Goal: Communication & Community: Answer question/provide support

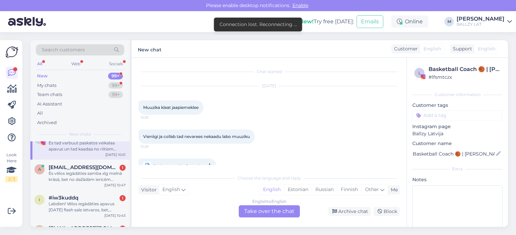
scroll to position [4084, 0]
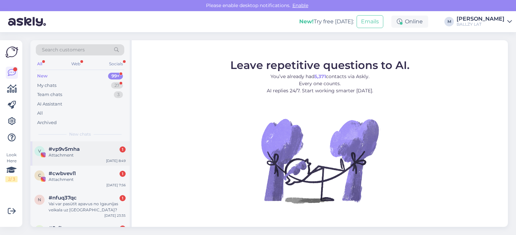
click at [101, 153] on div "Attachment" at bounding box center [87, 155] width 77 height 6
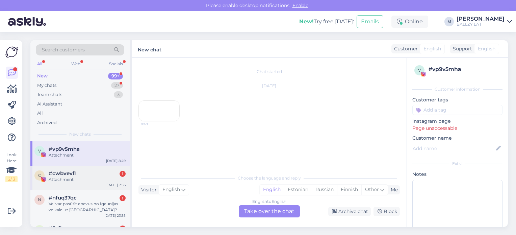
click at [96, 177] on div "Attachment" at bounding box center [87, 179] width 77 height 6
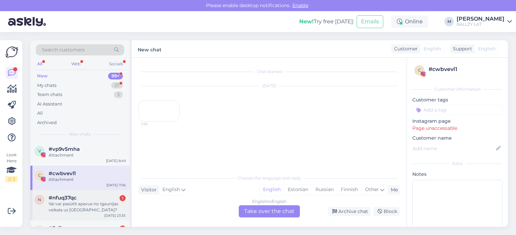
click at [88, 202] on div "Vai var pasūtīt apavus no Igaunijas veikala uz Latvijas?" at bounding box center [87, 206] width 77 height 12
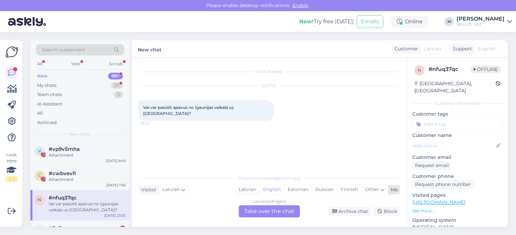
click at [250, 192] on div "Latvian" at bounding box center [247, 189] width 24 height 10
click at [255, 208] on div "Latvian to Latvian Take over the chat" at bounding box center [269, 211] width 61 height 12
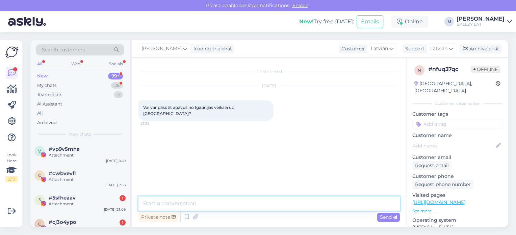
click at [207, 205] on textarea at bounding box center [268, 203] width 261 height 14
type textarea "Sveiki! Tikai no e-veikala"
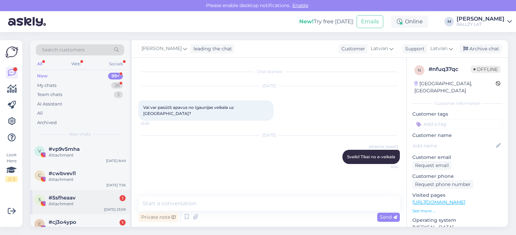
click at [79, 199] on div "#5sfheaav 1" at bounding box center [87, 197] width 77 height 6
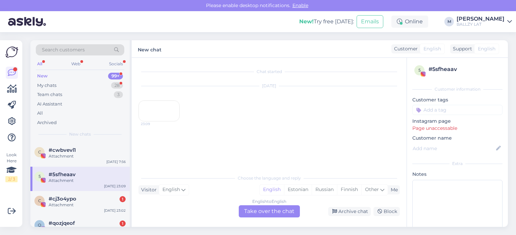
scroll to position [27, 0]
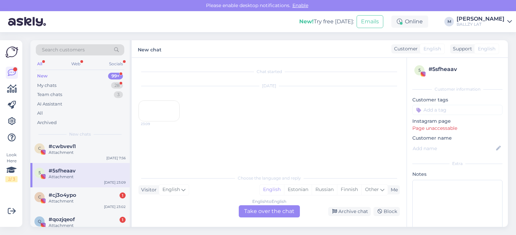
click at [79, 199] on div "Attachment" at bounding box center [87, 201] width 77 height 6
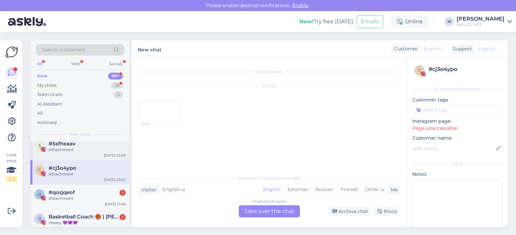
click at [79, 199] on div "Attachment" at bounding box center [87, 198] width 77 height 6
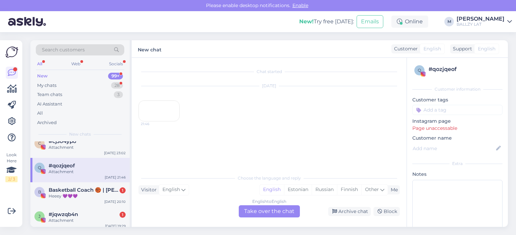
scroll to position [81, 0]
click at [79, 199] on div "B Basketball Coach 🏀 | Ugis Promolds 1 Heeey 💜💜💜 Sep 9 20:10" at bounding box center [79, 194] width 99 height 24
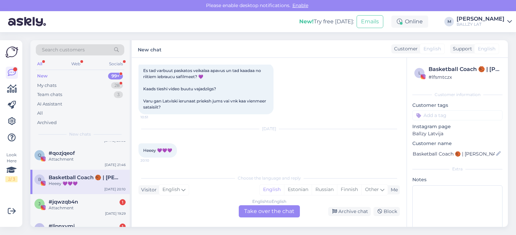
scroll to position [95, 0]
click at [79, 199] on div "#jqwzqb4n 1" at bounding box center [87, 200] width 77 height 6
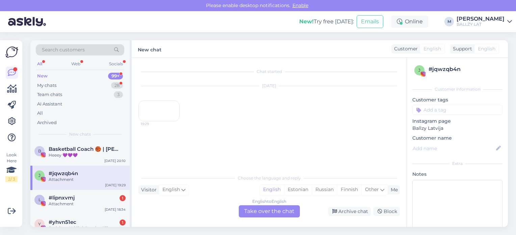
click at [79, 199] on div "#lipnxvmj 1" at bounding box center [87, 197] width 77 height 6
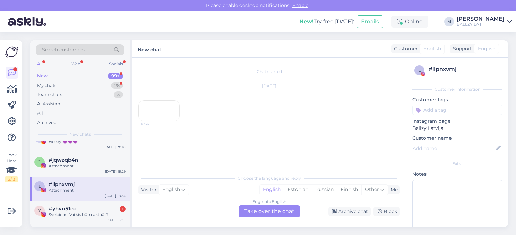
scroll to position [149, 0]
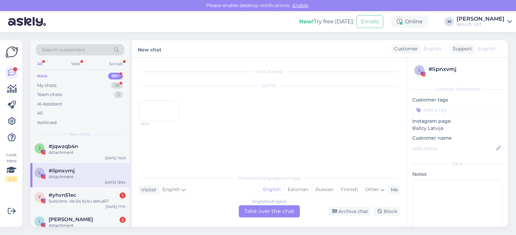
click at [79, 199] on div "Sveiciens. Vai šis būtu aktuāli?" at bounding box center [87, 201] width 77 height 6
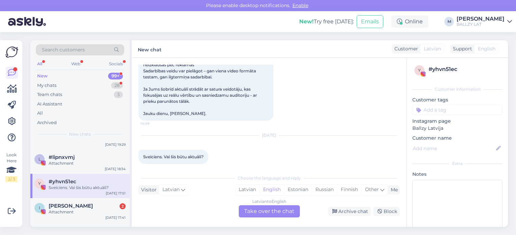
scroll to position [176, 0]
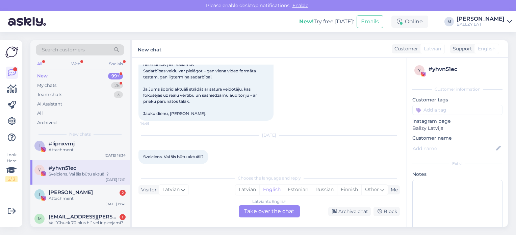
click at [79, 199] on div "Attachment" at bounding box center [87, 198] width 77 height 6
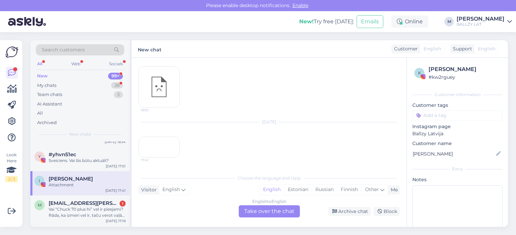
scroll to position [203, 0]
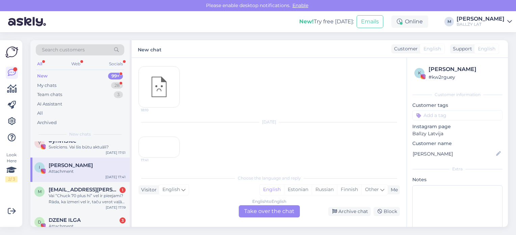
click at [79, 199] on div "Vai “Chuck 70 plus hi” vel ir pieejami? Rāda, ka izmeri vel ir, taču verot vaļā…" at bounding box center [87, 198] width 77 height 12
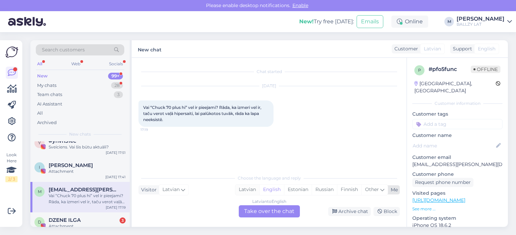
click at [242, 190] on div "Latvian" at bounding box center [247, 189] width 24 height 10
click at [254, 214] on div "Latvian to Latvian Take over the chat" at bounding box center [269, 211] width 61 height 12
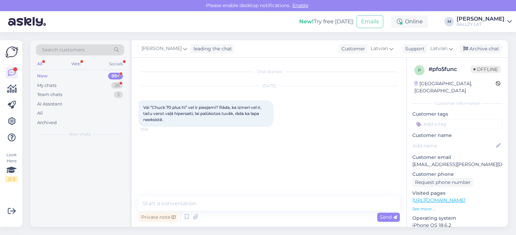
click at [254, 214] on div "Private note Send" at bounding box center [268, 216] width 261 height 13
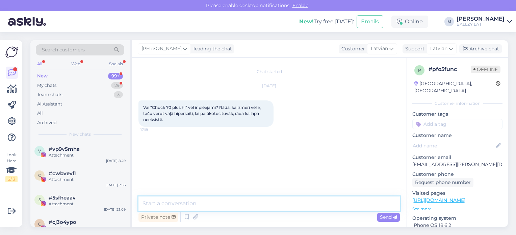
click at [213, 205] on textarea at bounding box center [268, 203] width 261 height 14
paste textarea "https://ballzy.eu/lv/search?q=chuck%2070%20plus%20hi"
type textarea "Sveiki! Šie ir pieejami: https://ballzy.eu/lv/search?q=chuck%2070%20plus%20hi"
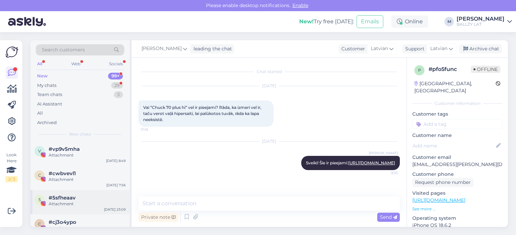
click at [54, 199] on span "#5sfheaav" at bounding box center [62, 197] width 27 height 6
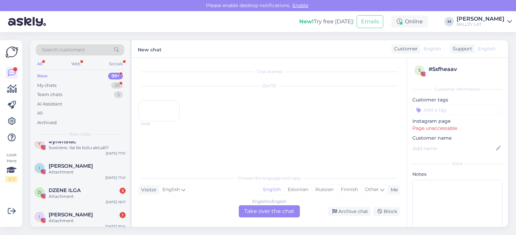
scroll to position [203, 0]
click at [54, 199] on div "D DZENE ILGA 3 Attachment Sep 9 16:17" at bounding box center [79, 194] width 99 height 24
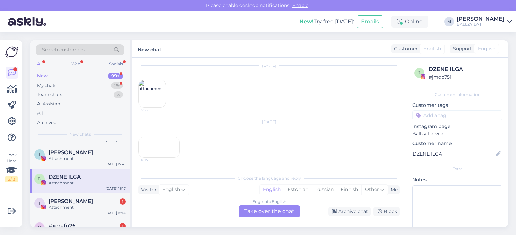
scroll to position [216, 0]
click at [54, 199] on span "Ilze Nikolovska" at bounding box center [71, 200] width 44 height 6
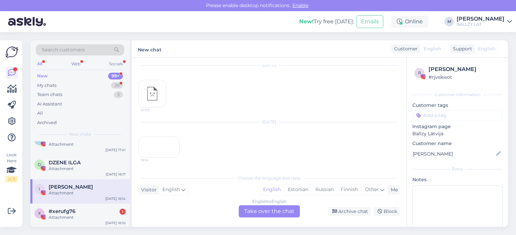
scroll to position [243, 0]
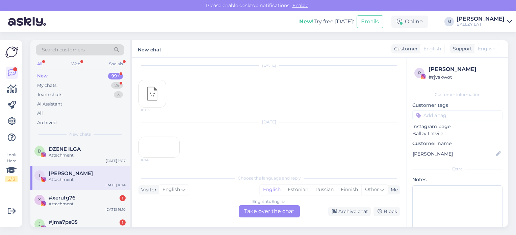
click at [54, 199] on span "#xerufg76" at bounding box center [62, 197] width 27 height 6
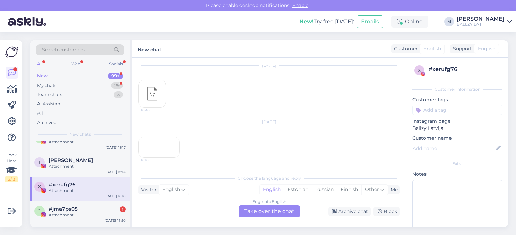
scroll to position [270, 0]
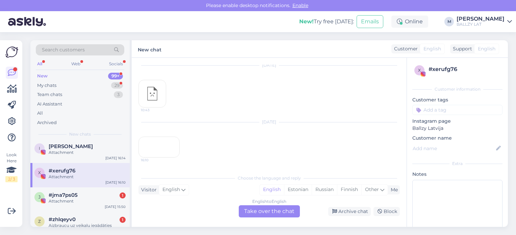
click at [54, 199] on div "Attachment" at bounding box center [87, 201] width 77 height 6
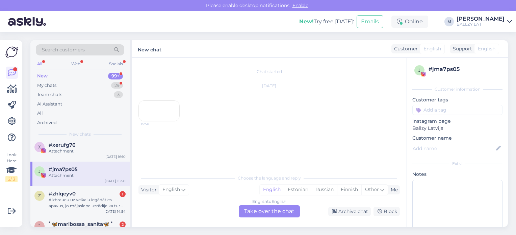
scroll to position [297, 0]
click at [54, 199] on div "Aizbraucu uz veikalu iegādāties apavus, jo mājaslapa uzrādīja ka tur tādi esot,…" at bounding box center [87, 201] width 77 height 12
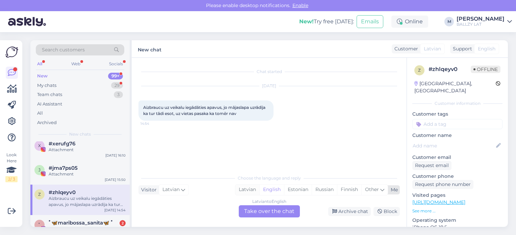
click at [247, 188] on div "Latvian" at bounding box center [247, 189] width 24 height 10
click at [270, 208] on div "Latvian to Latvian Take over the chat" at bounding box center [269, 211] width 61 height 12
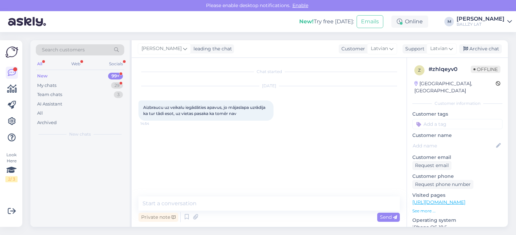
scroll to position [0, 0]
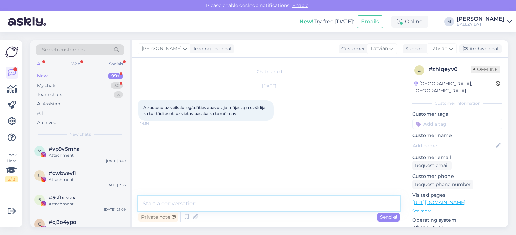
click at [231, 207] on textarea at bounding box center [268, 203] width 261 height 14
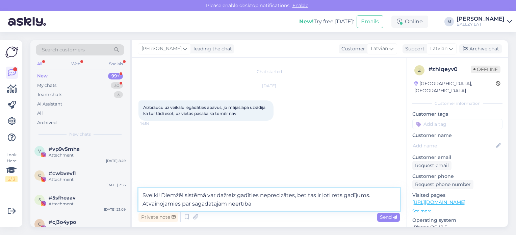
type textarea "Sveiki! Diemžēl sistēmā var dažreiz gadīties neprecizātes, bet tas ir ļoti rets…"
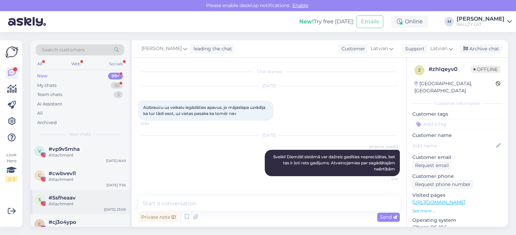
click at [89, 204] on div "Attachment" at bounding box center [87, 203] width 77 height 6
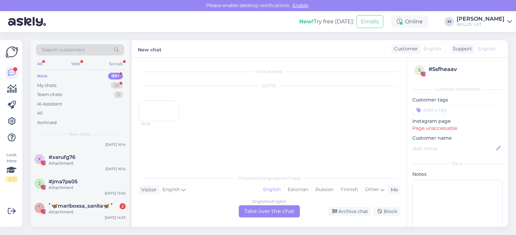
scroll to position [297, 0]
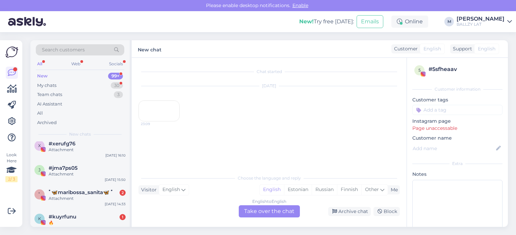
click at [89, 204] on div "ﾟ ﾟ🦋maribossa_sanita🦋 ﾟ 2 Attachment Sep 9 14:33" at bounding box center [79, 196] width 99 height 24
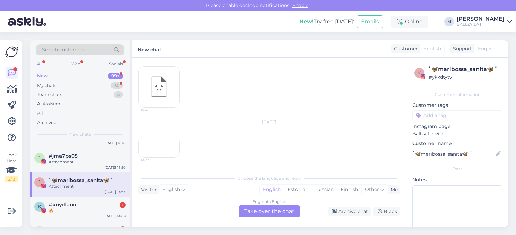
scroll to position [311, 0]
click at [89, 204] on div "#kuyrfunu 1" at bounding box center [87, 203] width 77 height 6
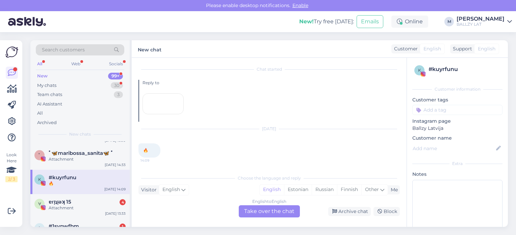
scroll to position [338, 0]
click at [89, 204] on div "Attachment" at bounding box center [87, 206] width 77 height 6
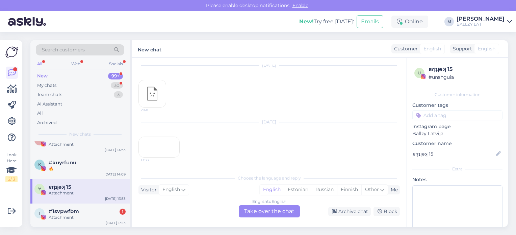
scroll to position [365, 0]
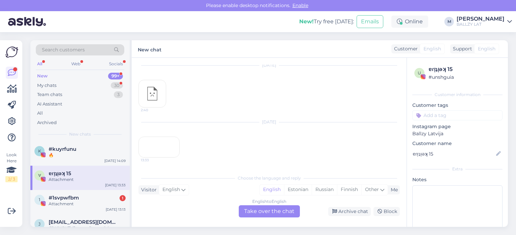
click at [89, 204] on div "Attachment" at bounding box center [87, 203] width 77 height 6
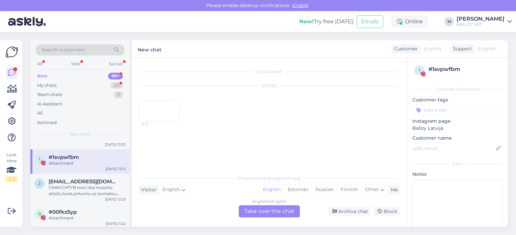
scroll to position [392, 0]
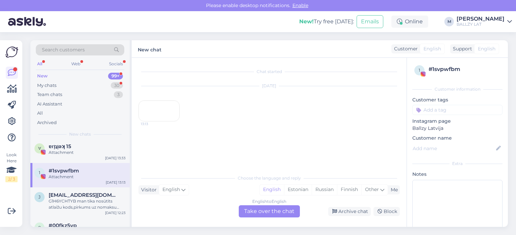
click at [89, 204] on div "G1H6YCHTYB man tika nosūtīts atlaižu kods,pirkums uz nomaksu nebija izdevies, t…" at bounding box center [87, 204] width 77 height 12
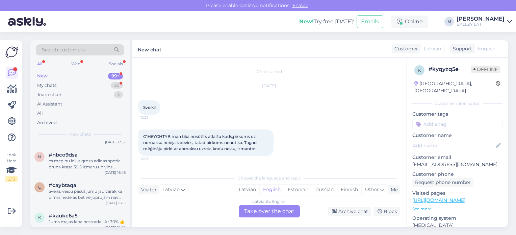
scroll to position [1593, 0]
click at [105, 194] on div "Sveiki, veicu pasūtījumu jau varāk kā pirms nedēļas bet vēljoprojām nav nekāda …" at bounding box center [87, 193] width 77 height 12
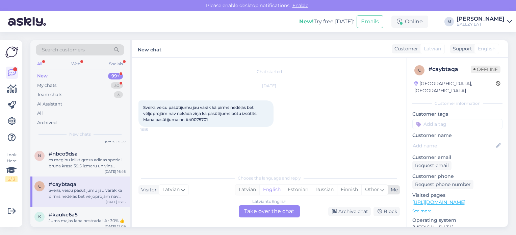
click at [248, 187] on div "Latvian" at bounding box center [247, 189] width 24 height 10
click at [270, 216] on div "Latvian to Latvian Take over the chat" at bounding box center [269, 211] width 61 height 12
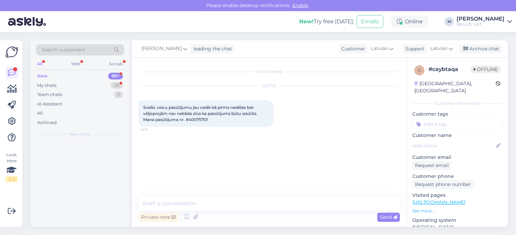
scroll to position [0, 0]
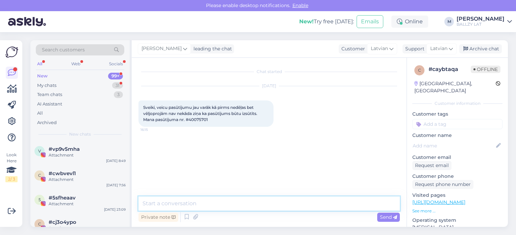
click at [241, 205] on textarea at bounding box center [268, 203] width 261 height 14
type textarea "Sveiki! Ir izsūtīts, tuvākajā laikā jābūt kl'a"
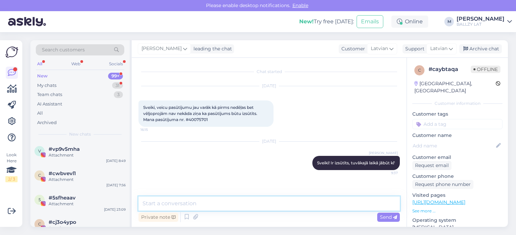
type textarea "t"
type textarea "jābūt klāt"
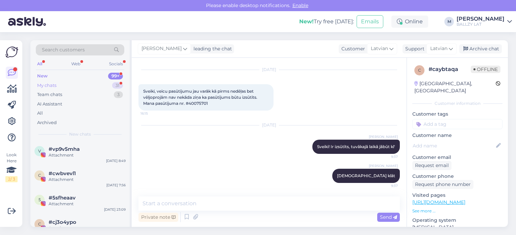
click at [74, 83] on div "My chats 31" at bounding box center [80, 85] width 88 height 9
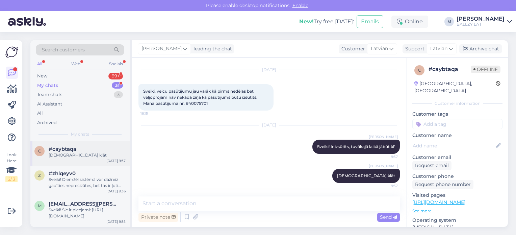
click at [93, 155] on div "jābūt klāt" at bounding box center [87, 155] width 77 height 6
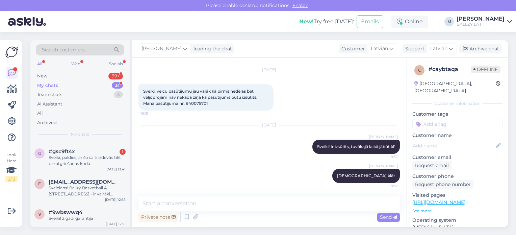
scroll to position [108, 0]
click at [93, 155] on div "Sveiki, paldies, ar šo saiti izdevās tikt pie atgriešanas koda." at bounding box center [87, 159] width 77 height 12
